Goal: Task Accomplishment & Management: Manage account settings

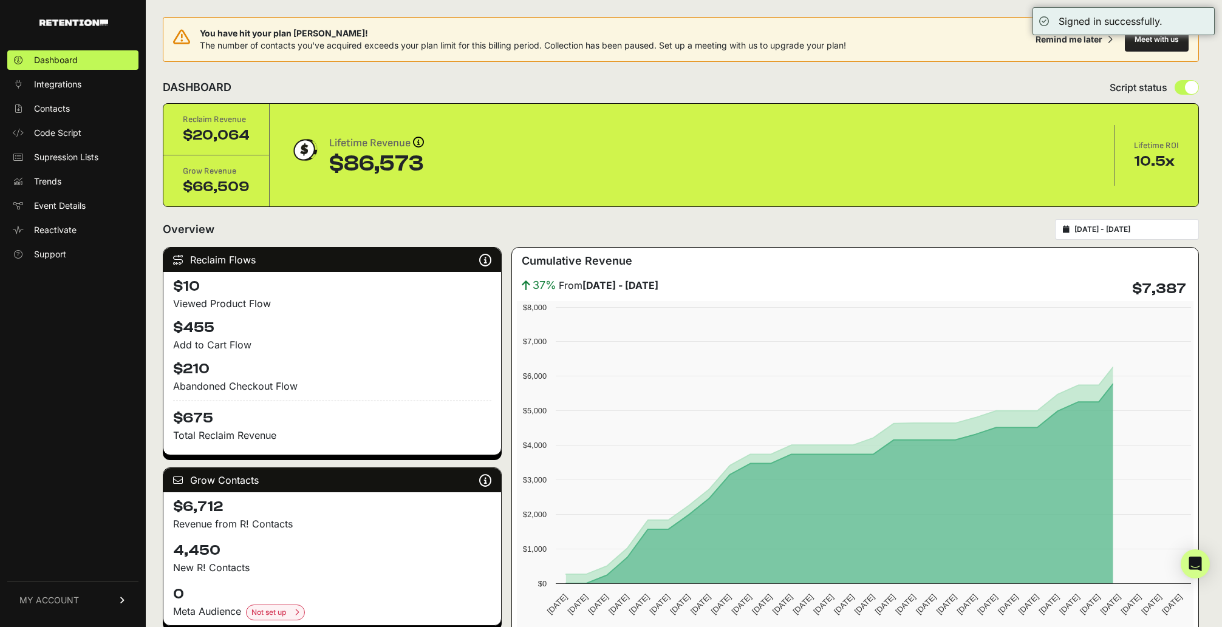
click at [47, 595] on span "MY ACCOUNT" at bounding box center [49, 601] width 60 height 12
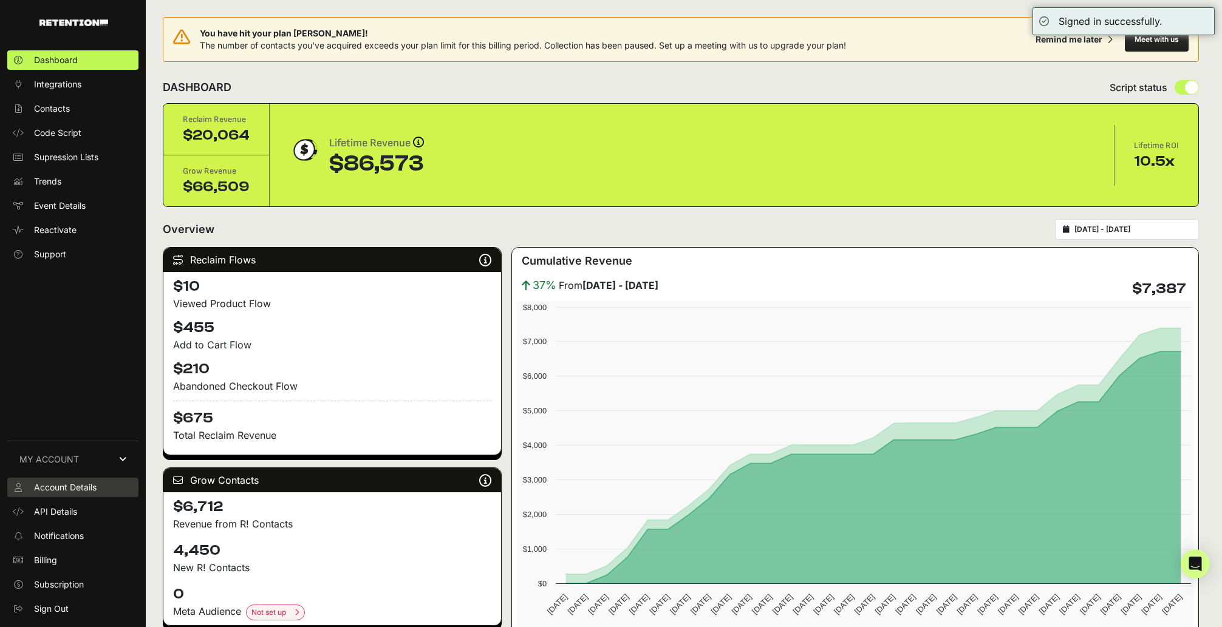
click at [91, 492] on span "Account Details" at bounding box center [65, 488] width 63 height 12
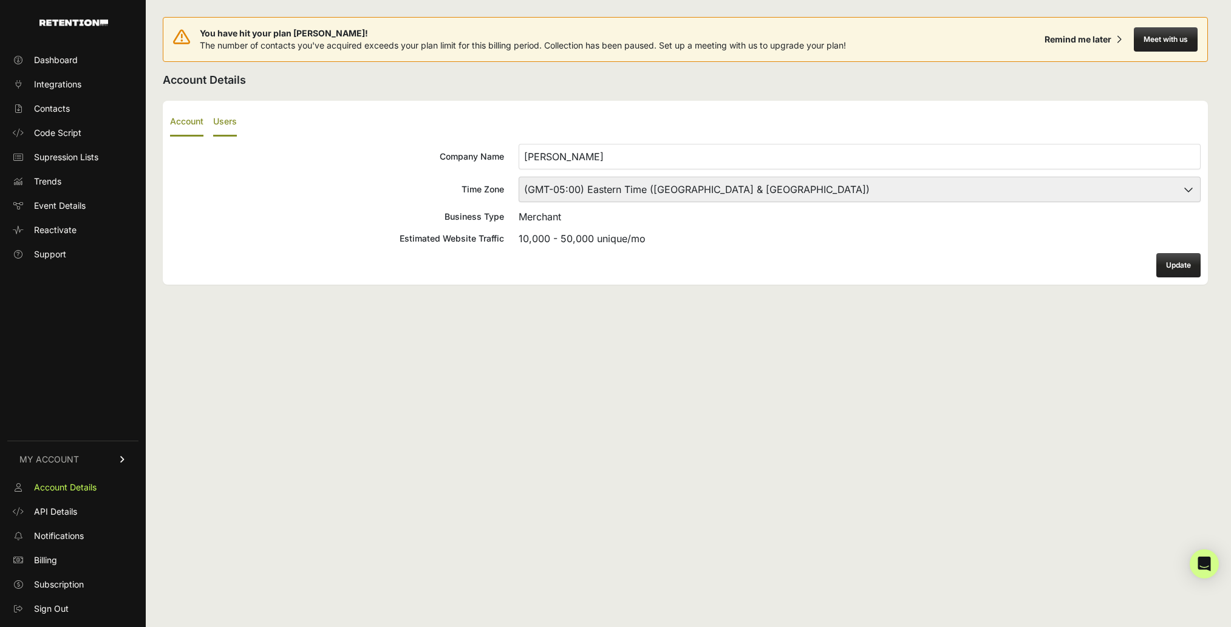
click at [220, 119] on label "Users" at bounding box center [225, 122] width 24 height 29
click at [0, 0] on input "Users" at bounding box center [0, 0] width 0 height 0
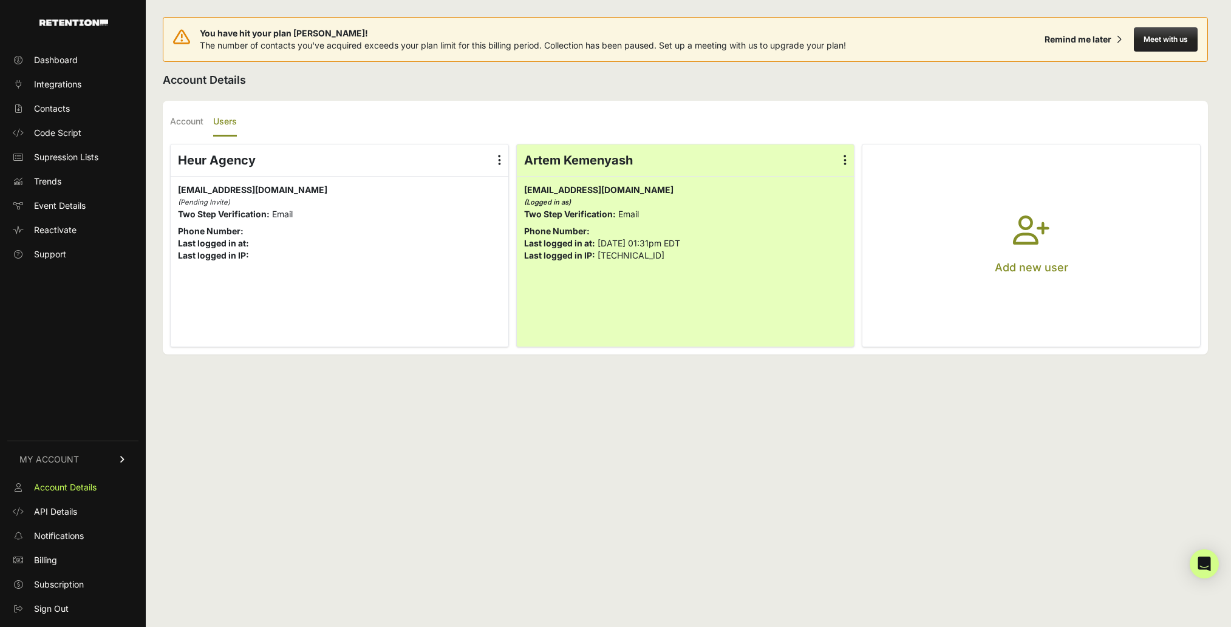
click at [1071, 196] on button "Add new user" at bounding box center [1031, 246] width 338 height 202
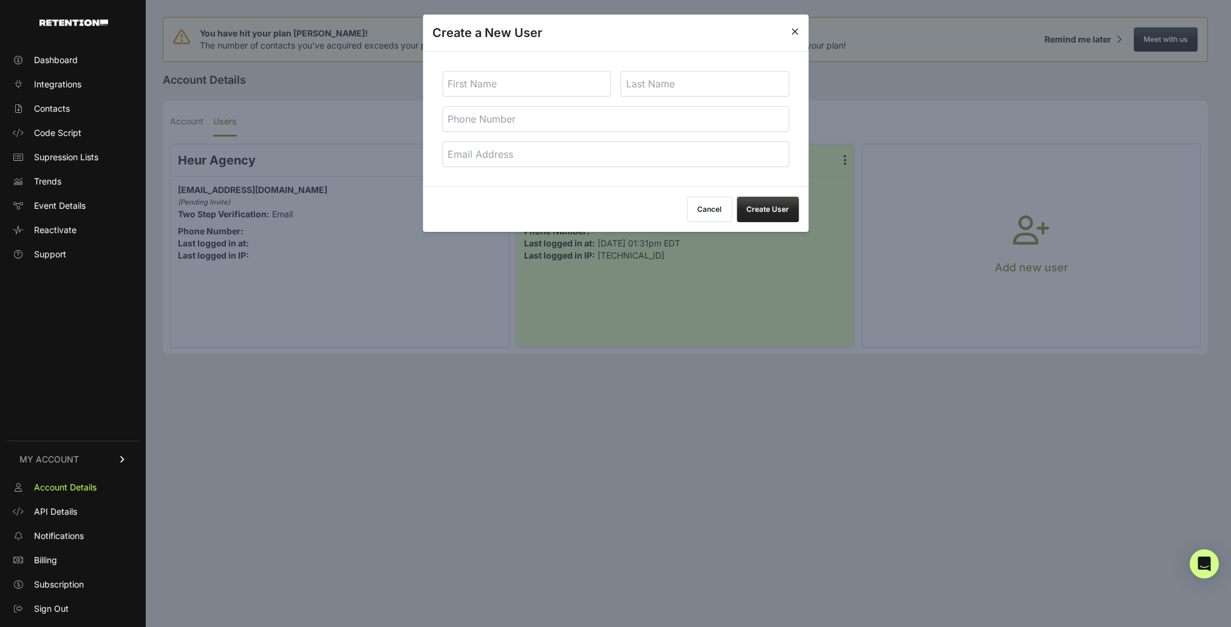
click at [541, 90] on input "text" at bounding box center [526, 84] width 169 height 26
type input "Allan"
type input "Muteti"
type input "123123"
paste input "allan@acemarks.com"
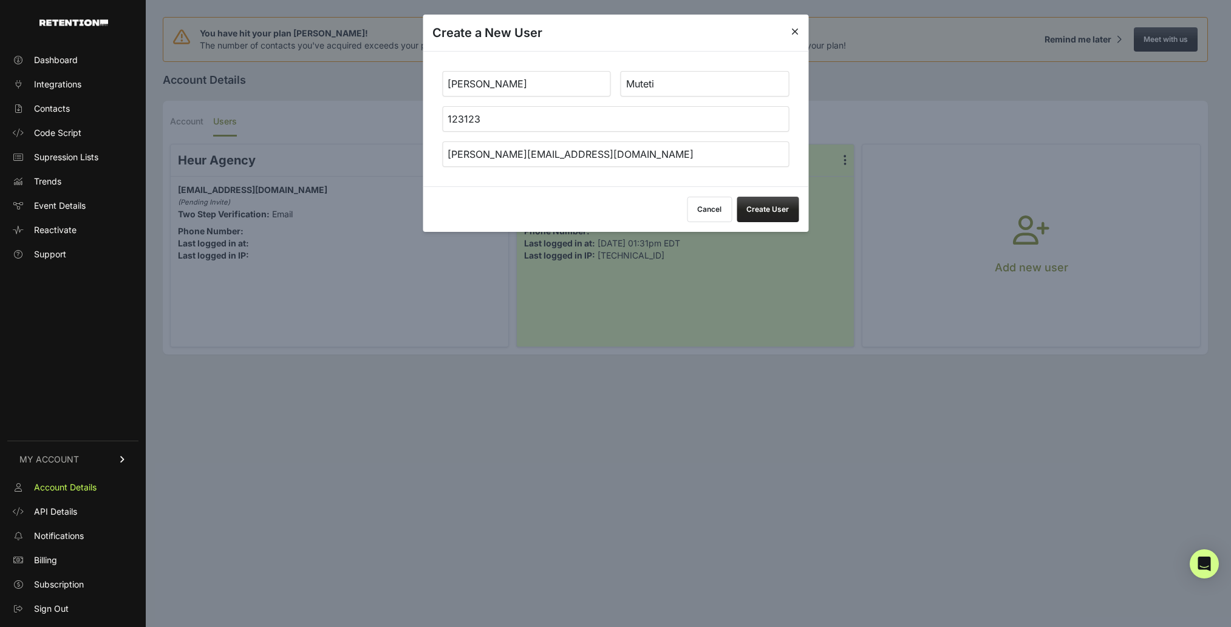
click at [471, 152] on input "allan@acemarks.com" at bounding box center [615, 155] width 347 height 26
type input "[PERSON_NAME][EMAIL_ADDRESS][DOMAIN_NAME]"
click at [737, 197] on button "Create User" at bounding box center [768, 210] width 62 height 26
